Goal: Information Seeking & Learning: Find specific page/section

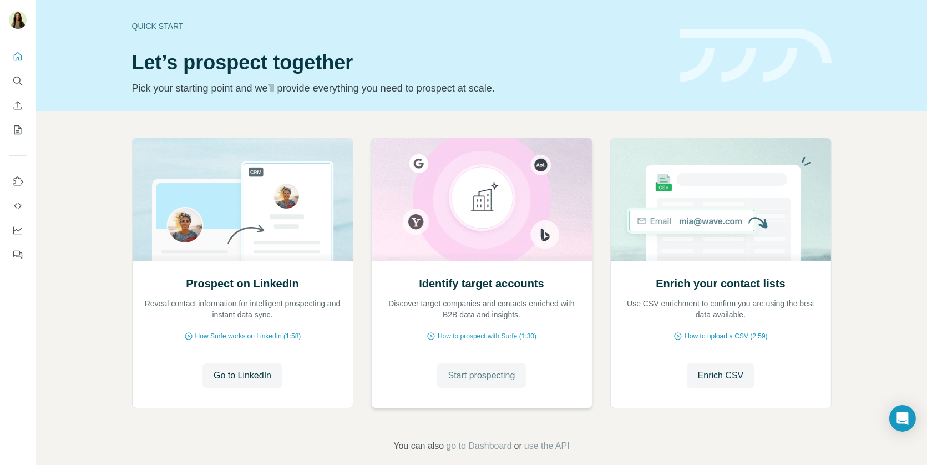
click at [458, 372] on span "Start prospecting" at bounding box center [481, 375] width 67 height 13
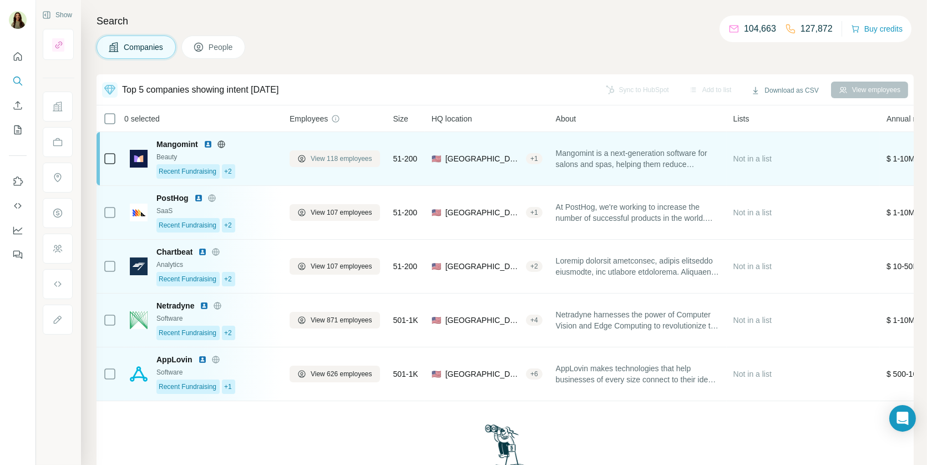
click at [361, 160] on span "View 118 employees" at bounding box center [342, 159] width 62 height 10
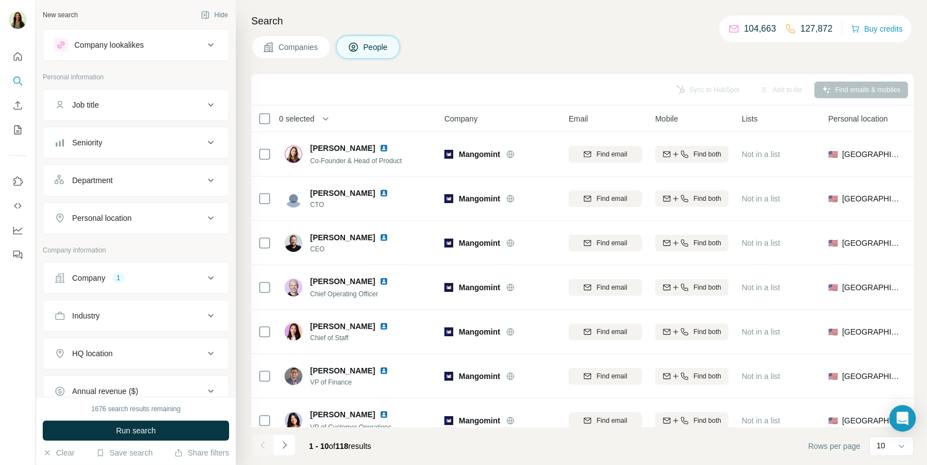
click at [206, 107] on icon at bounding box center [210, 104] width 13 height 13
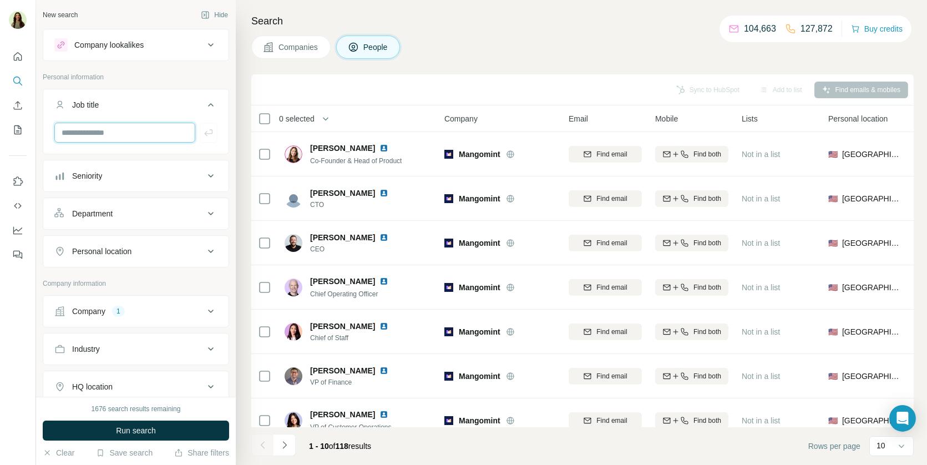
click at [176, 129] on input "text" at bounding box center [124, 133] width 141 height 20
click at [169, 108] on div "Job title" at bounding box center [129, 104] width 150 height 11
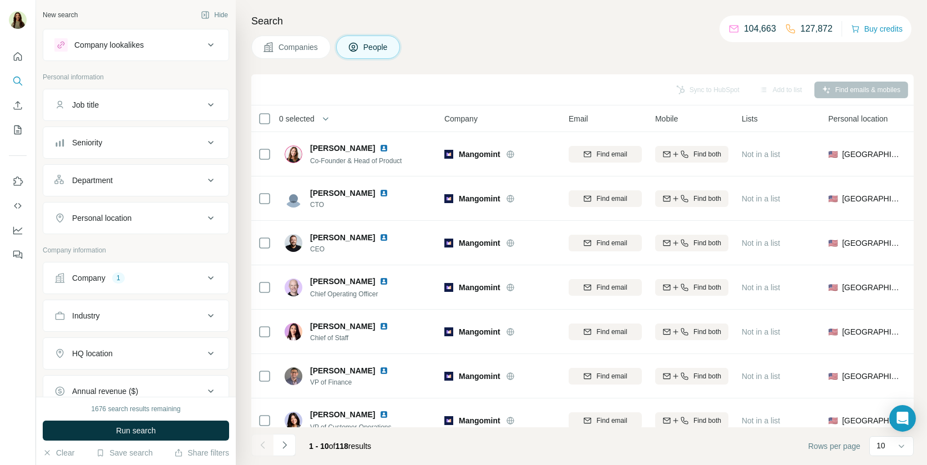
click at [144, 186] on button "Department" at bounding box center [135, 180] width 185 height 27
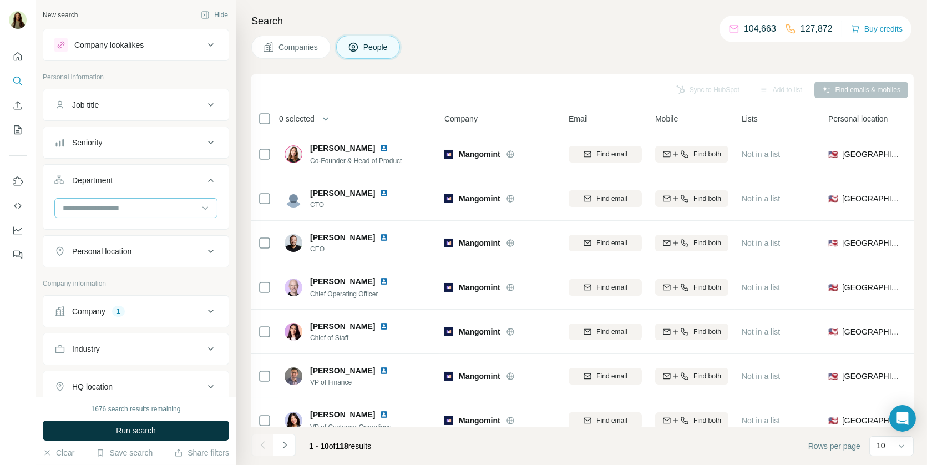
click at [143, 204] on input at bounding box center [130, 208] width 137 height 12
type input "*****"
click at [135, 223] on div "Sales" at bounding box center [136, 231] width 158 height 20
click at [134, 153] on button "Seniority" at bounding box center [135, 142] width 185 height 27
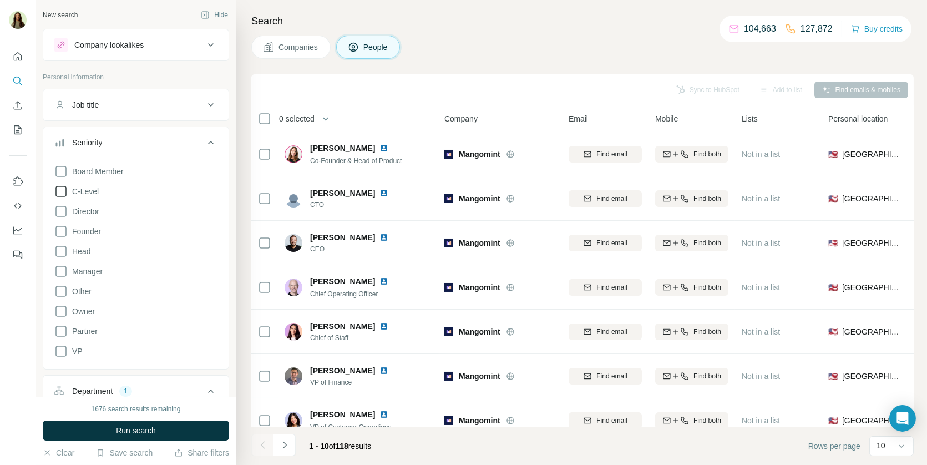
click at [60, 188] on icon at bounding box center [60, 191] width 13 height 13
click at [60, 213] on icon at bounding box center [60, 211] width 13 height 13
